Goal: Task Accomplishment & Management: Use online tool/utility

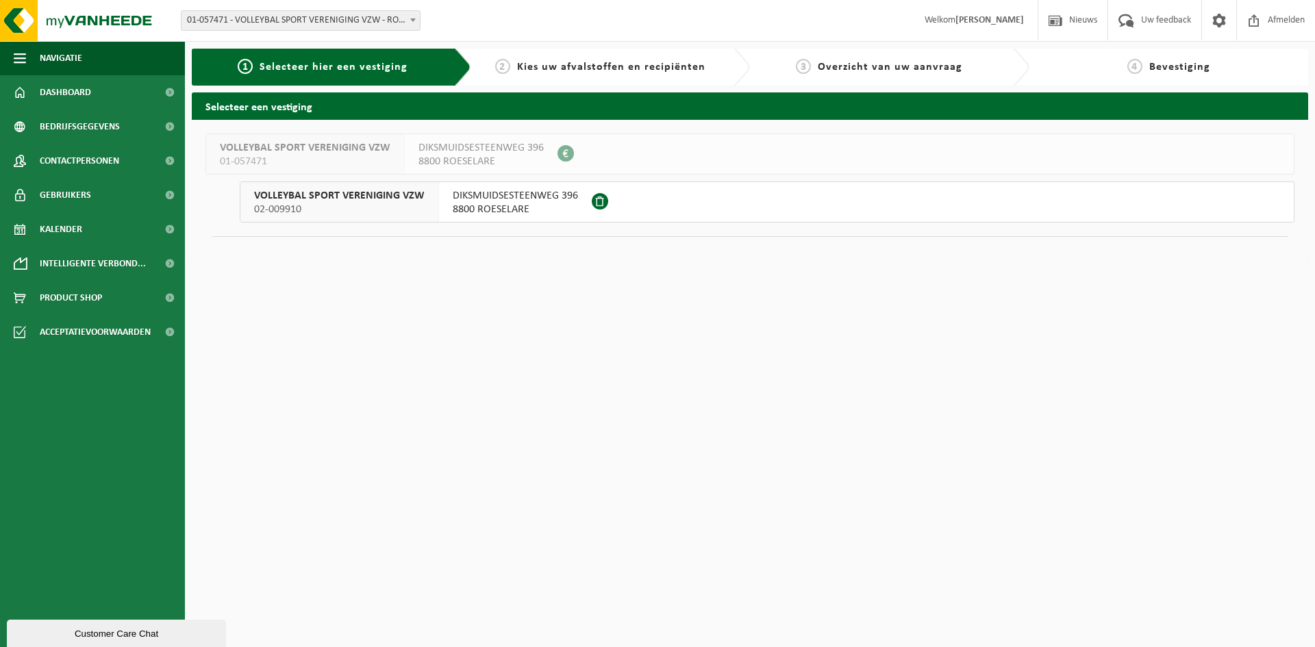
click at [576, 202] on div "DIKSMUIDSESTEENWEG 396 8800 ROESELARE" at bounding box center [515, 202] width 153 height 40
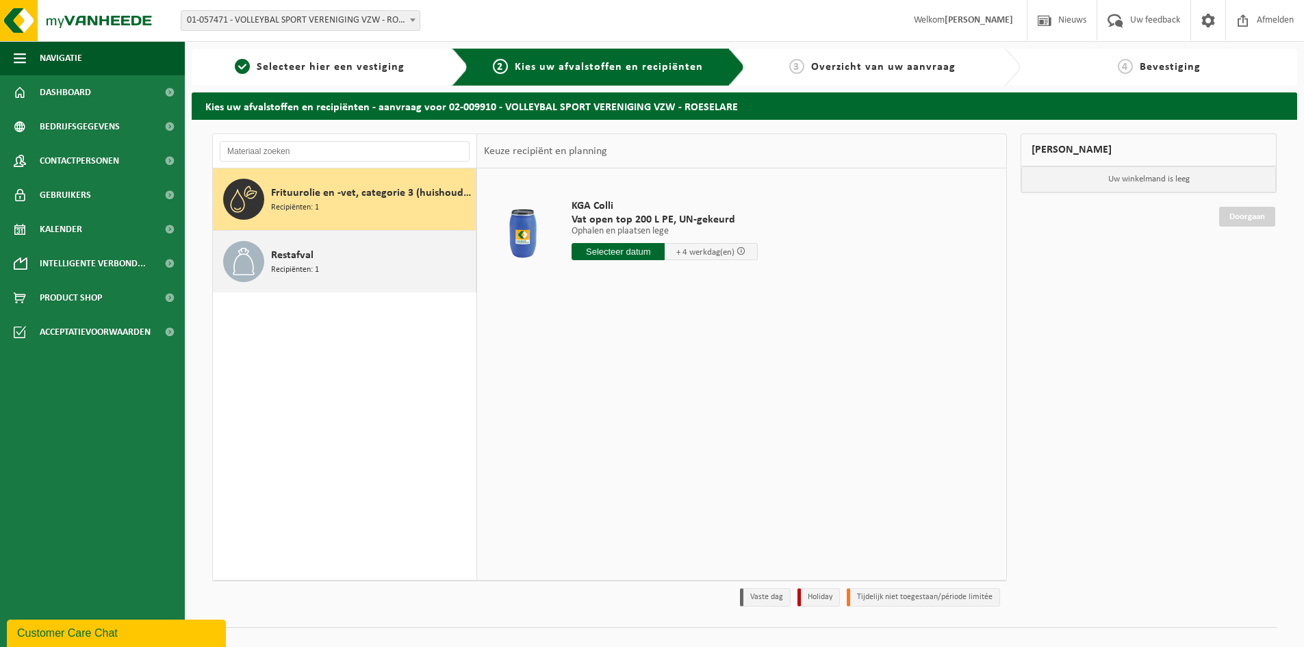
click at [353, 261] on div "Restafval Recipiënten: 1" at bounding box center [371, 261] width 201 height 41
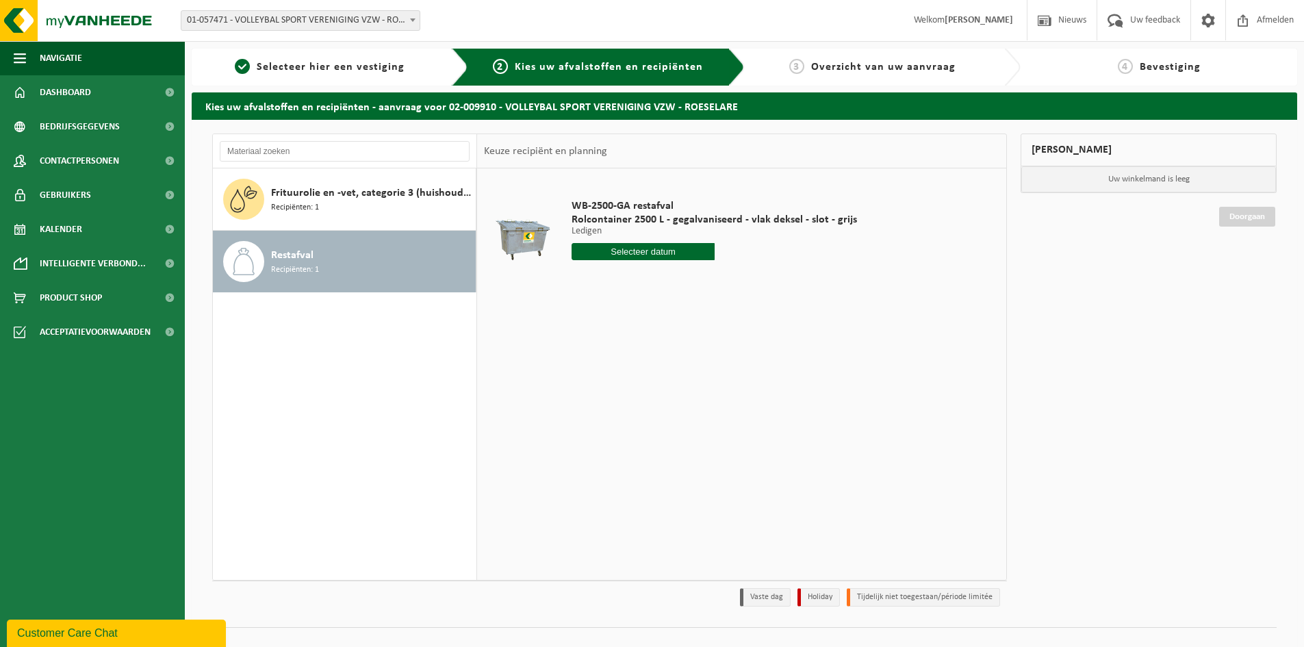
click at [595, 248] on input "text" at bounding box center [643, 251] width 143 height 17
click at [614, 378] on div "16" at bounding box center [608, 373] width 24 height 22
type input "Van [DATE]"
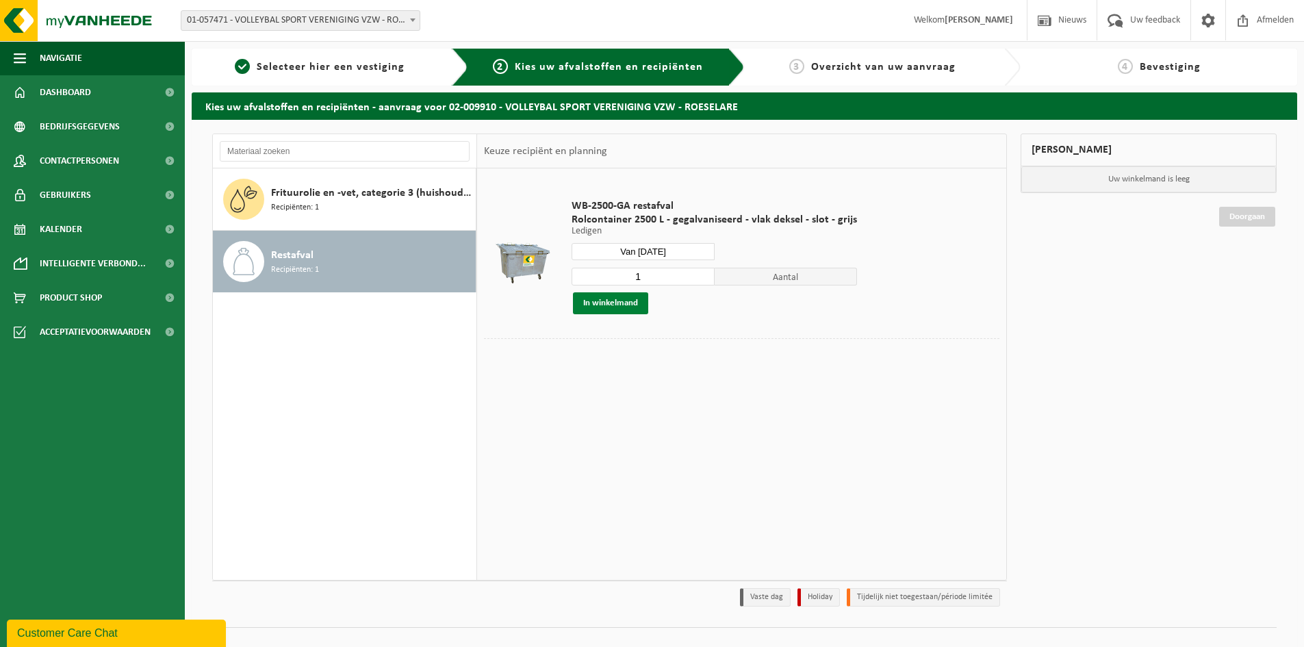
click at [620, 304] on button "In winkelmand" at bounding box center [610, 303] width 75 height 22
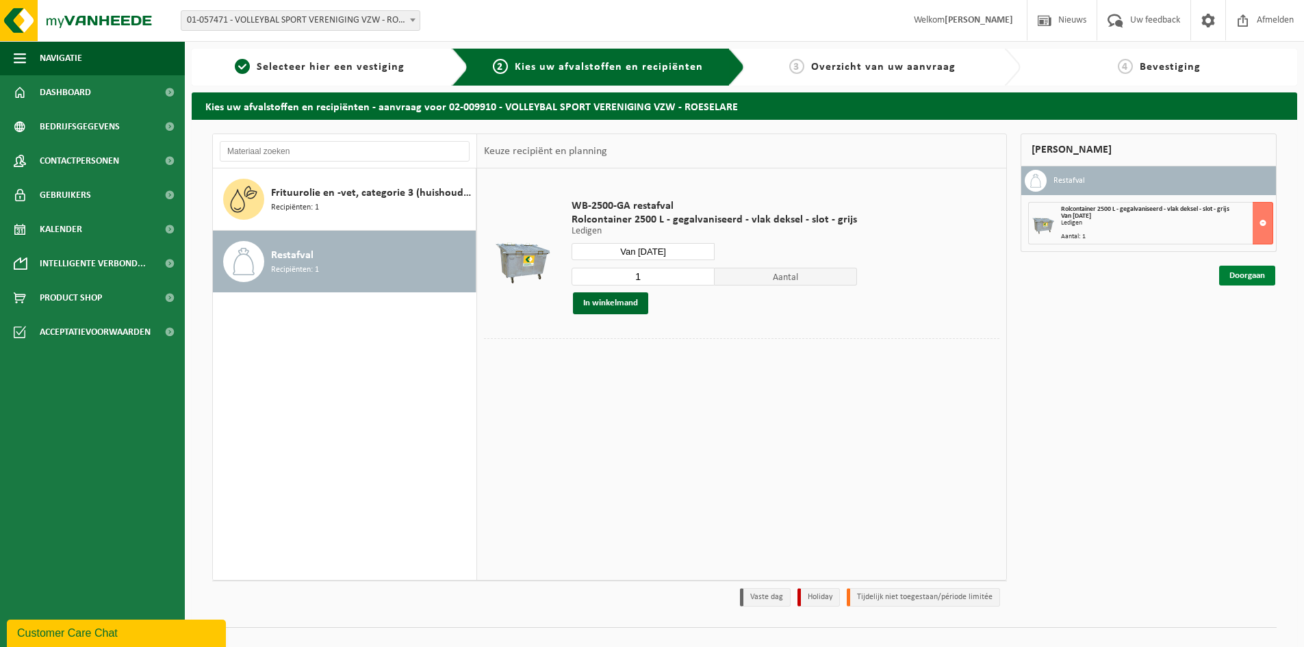
click at [1252, 275] on link "Doorgaan" at bounding box center [1248, 276] width 56 height 20
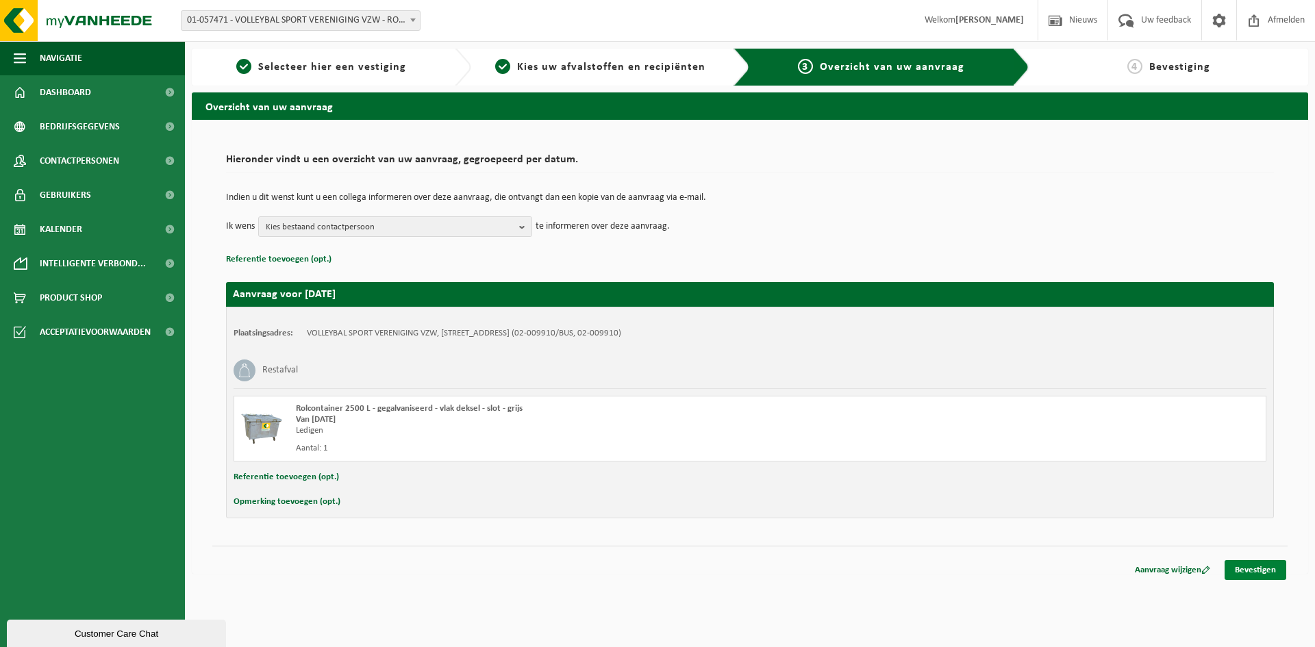
click at [1252, 567] on link "Bevestigen" at bounding box center [1255, 570] width 62 height 20
